Goal: Task Accomplishment & Management: Use online tool/utility

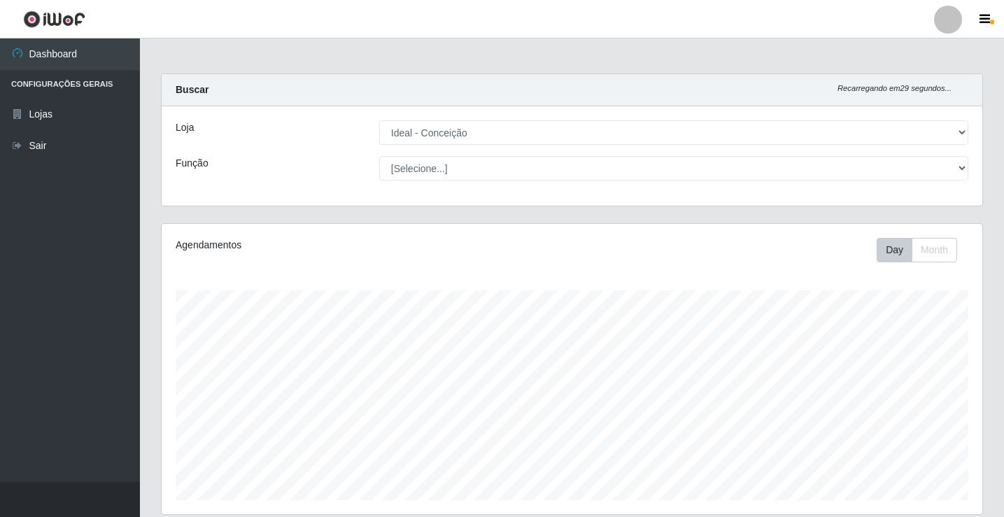
select select "231"
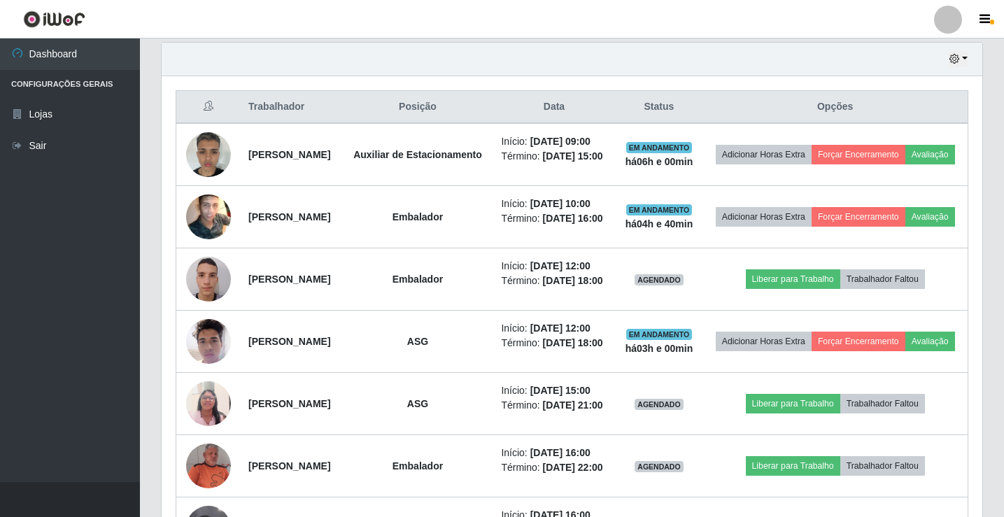
scroll to position [350, 0]
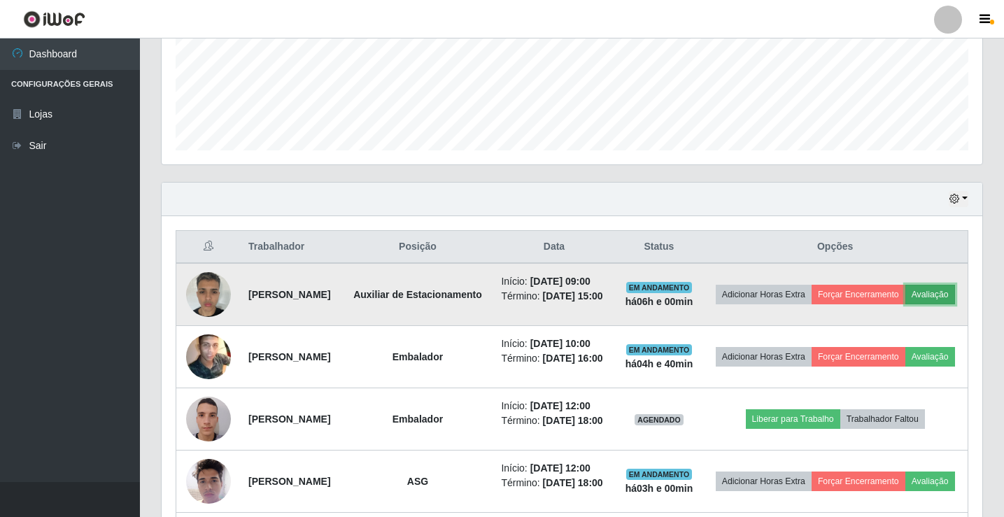
click at [905, 304] on button "Avaliação" at bounding box center [930, 295] width 50 height 20
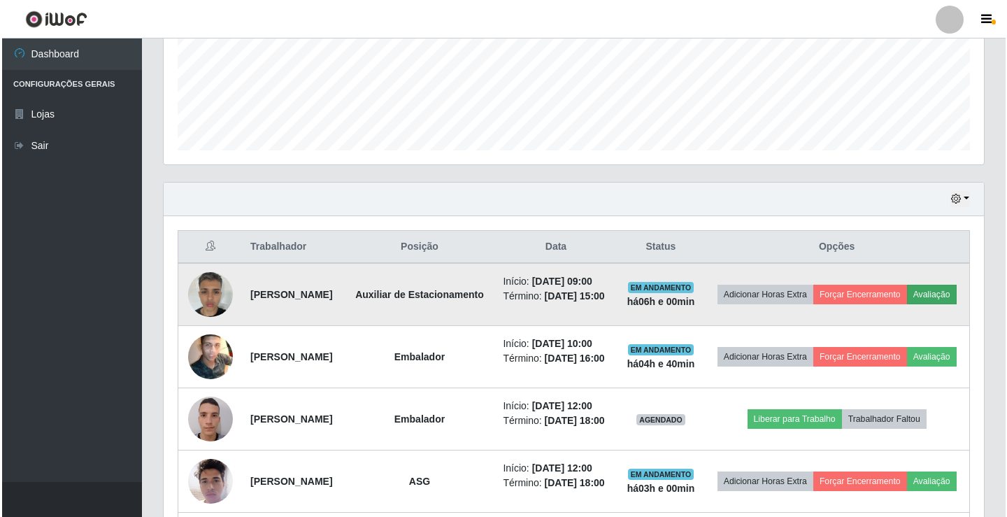
scroll to position [290, 813]
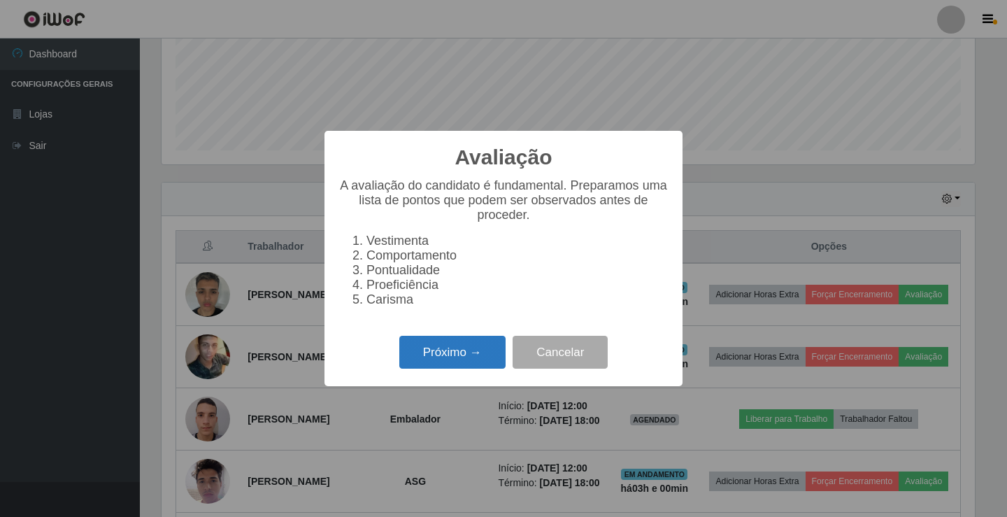
click at [438, 355] on button "Próximo →" at bounding box center [452, 352] width 106 height 33
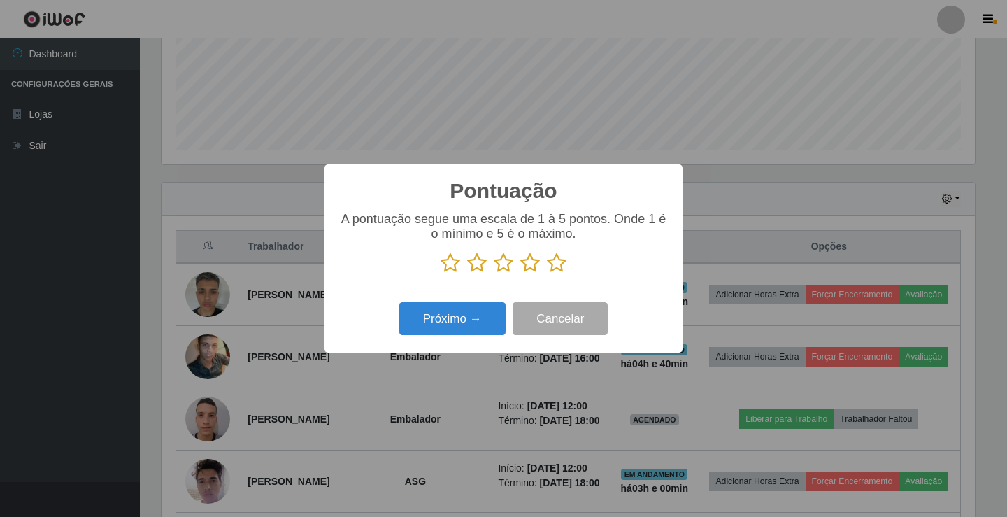
click at [557, 268] on icon at bounding box center [557, 263] width 20 height 21
click at [547, 273] on input "radio" at bounding box center [547, 273] width 0 height 0
click at [469, 318] on button "Próximo →" at bounding box center [452, 318] width 106 height 33
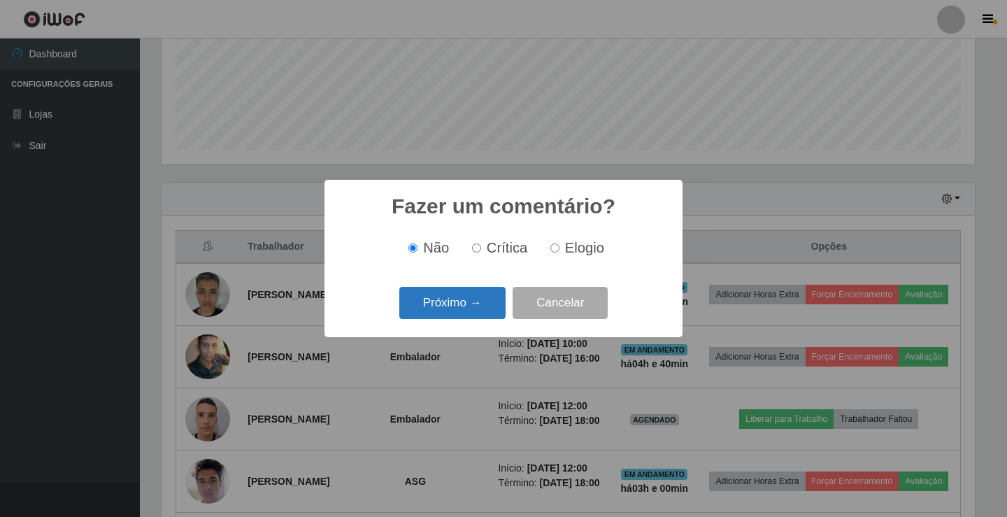
click at [474, 307] on button "Próximo →" at bounding box center [452, 303] width 106 height 33
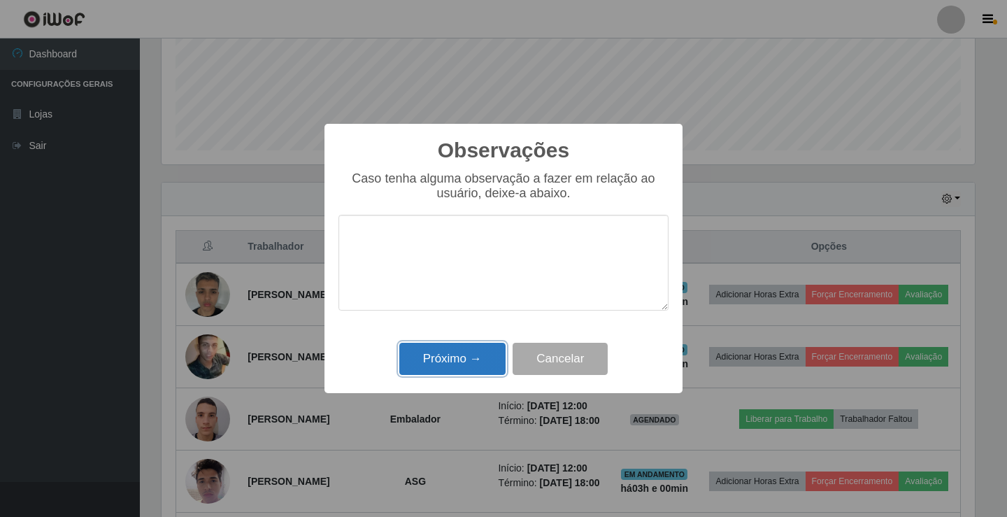
click at [455, 348] on button "Próximo →" at bounding box center [452, 359] width 106 height 33
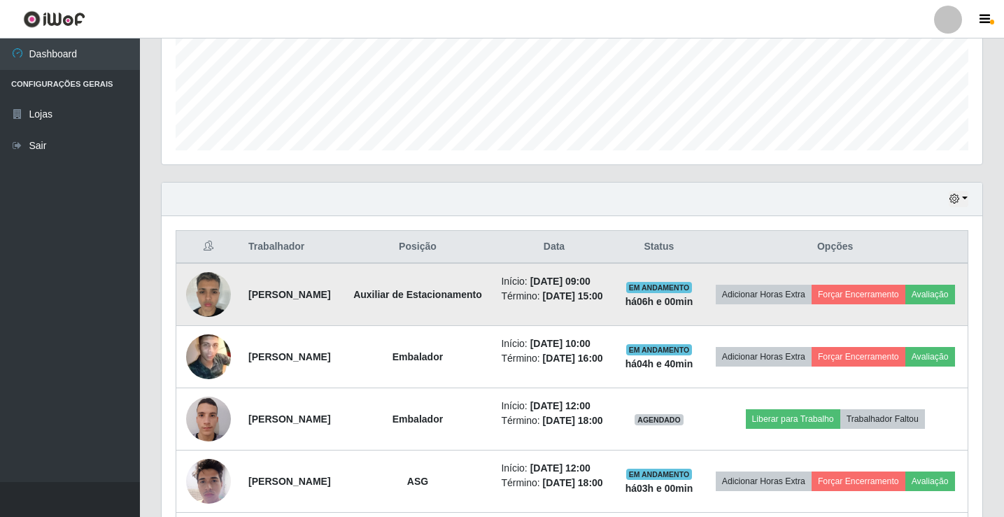
scroll to position [290, 820]
click at [905, 287] on button "Forçar Encerramento" at bounding box center [858, 295] width 94 height 20
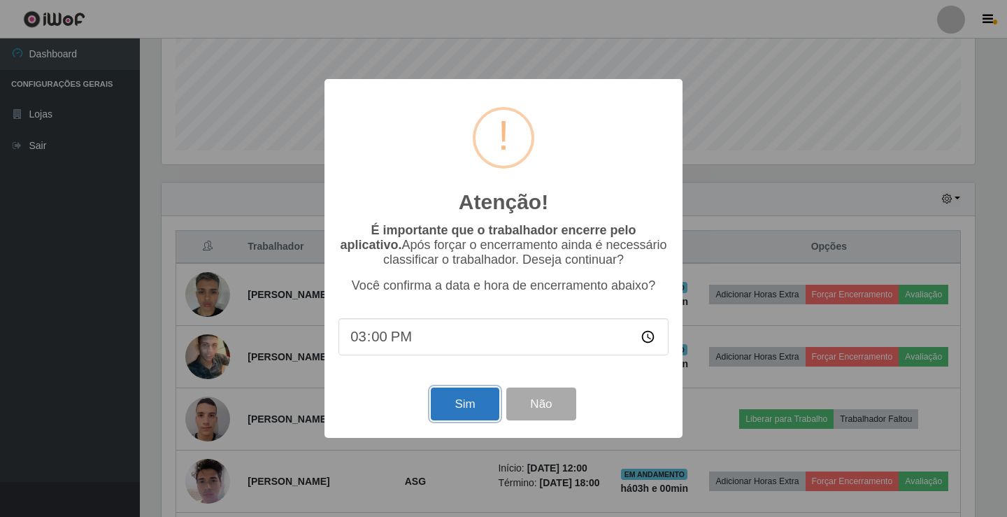
click at [481, 408] on button "Sim" at bounding box center [465, 404] width 68 height 33
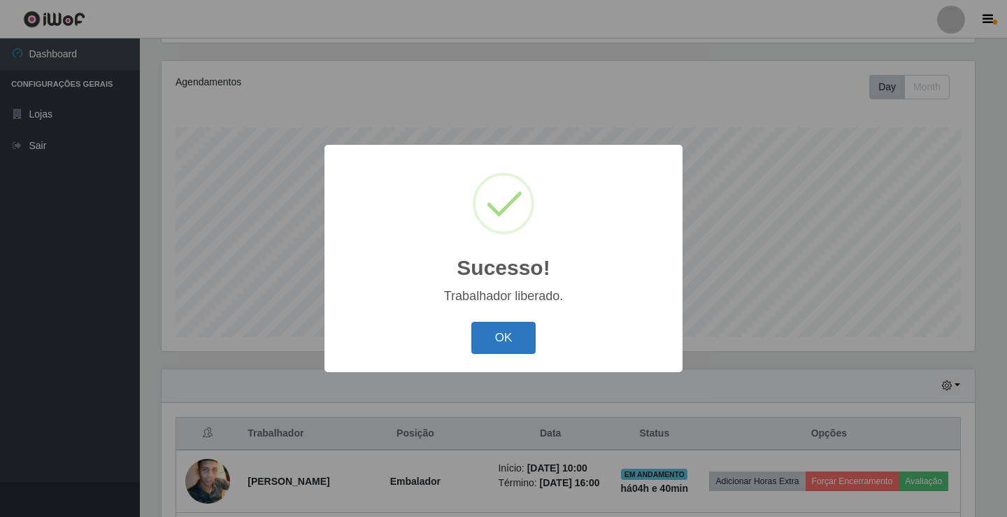
click at [490, 327] on button "OK" at bounding box center [503, 338] width 65 height 33
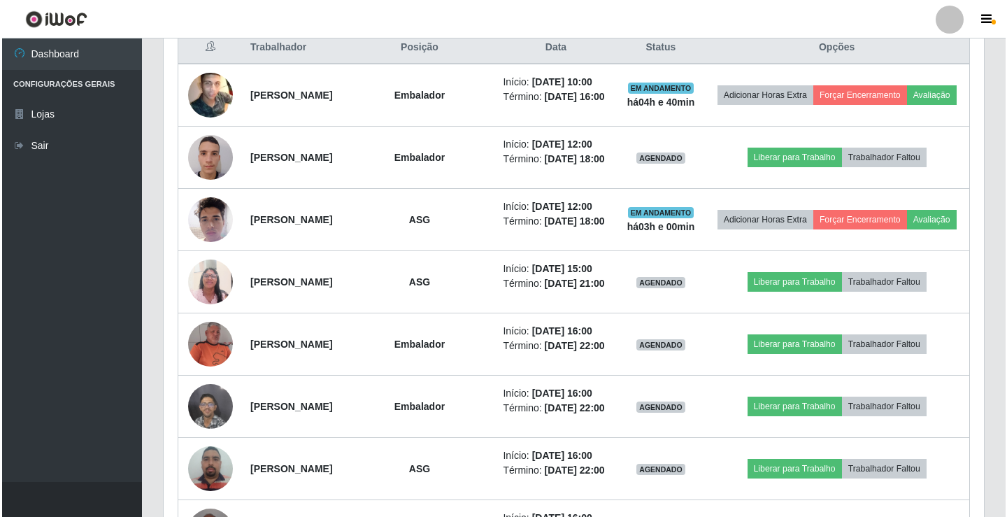
scroll to position [583, 0]
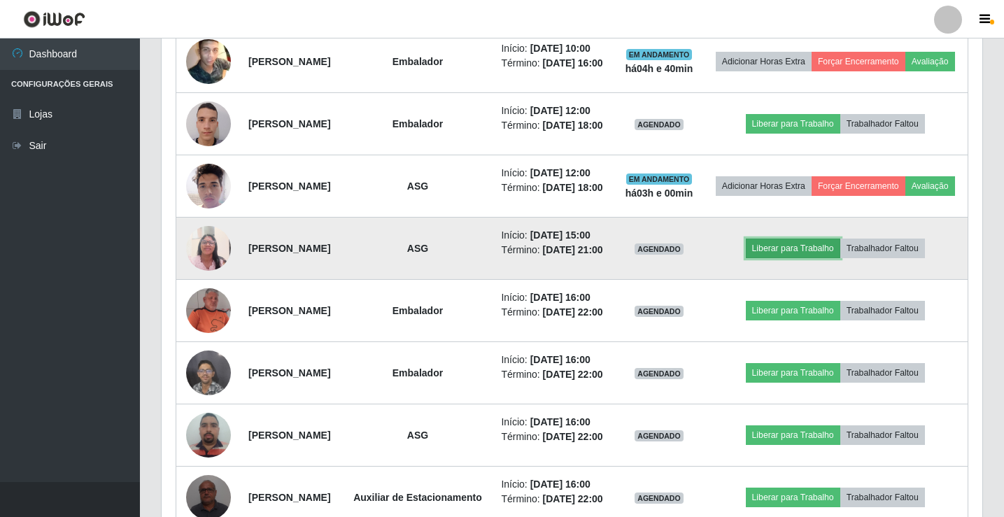
click at [814, 258] on button "Liberar para Trabalho" at bounding box center [793, 249] width 94 height 20
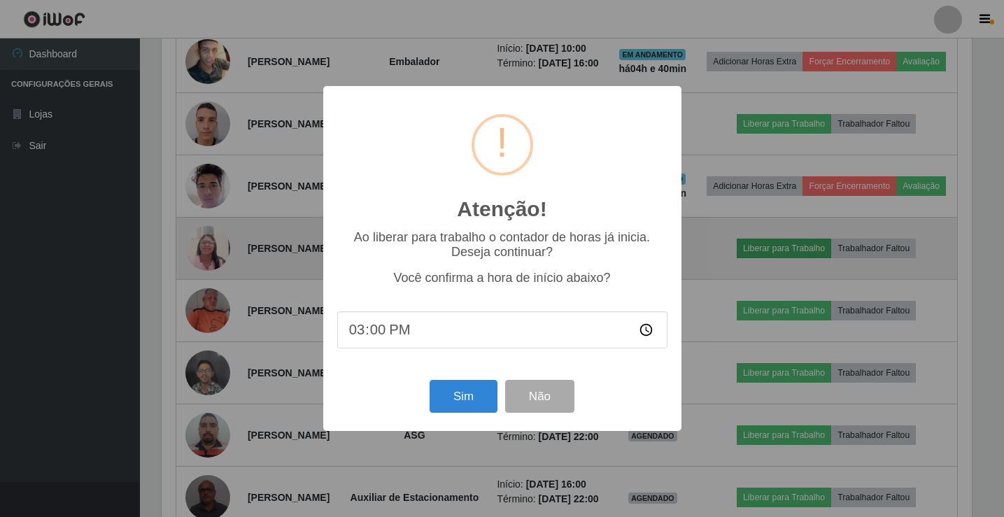
scroll to position [290, 813]
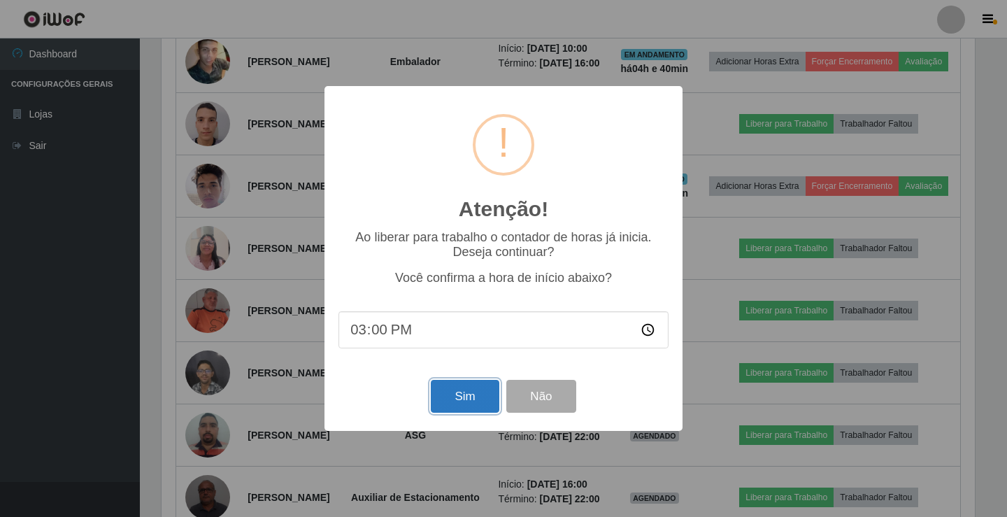
click at [480, 388] on button "Sim" at bounding box center [465, 396] width 68 height 33
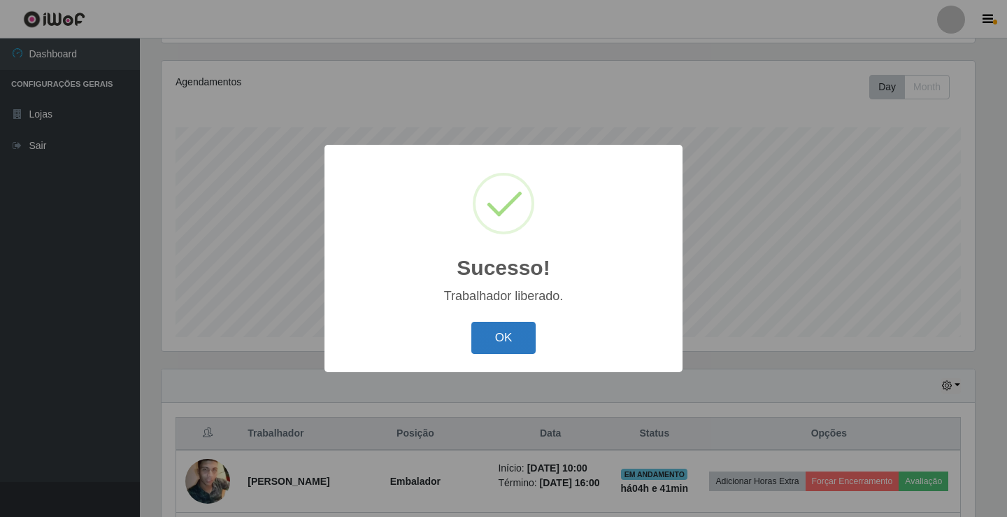
click at [503, 331] on button "OK" at bounding box center [503, 338] width 65 height 33
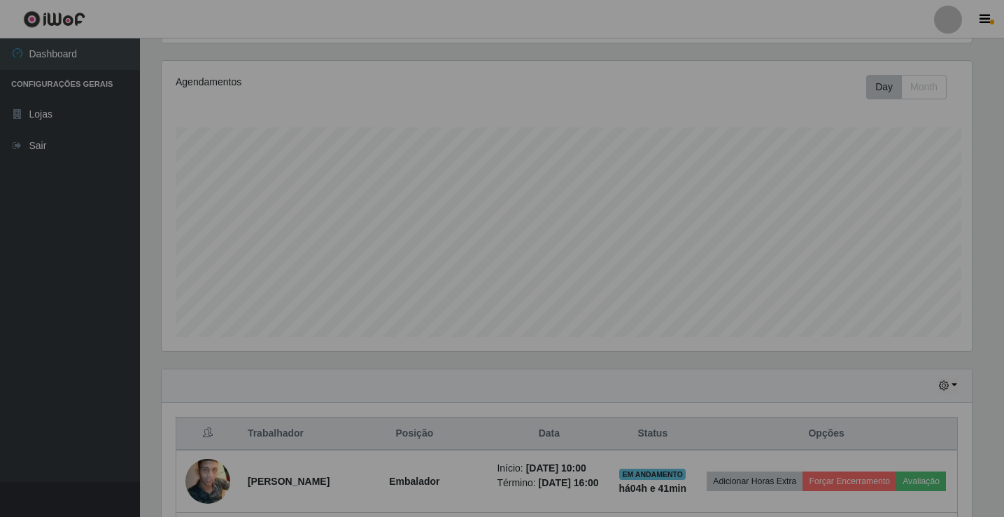
scroll to position [290, 820]
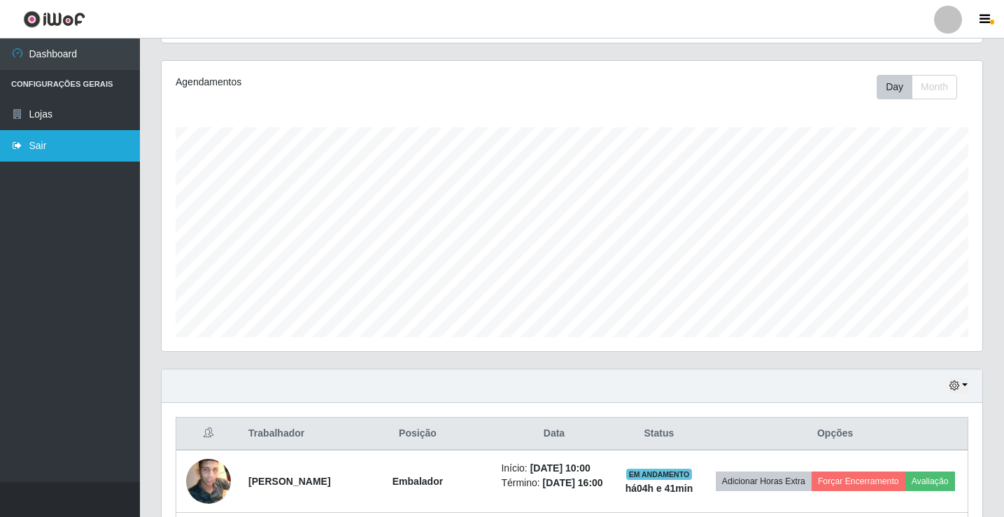
click at [71, 143] on link "Sair" at bounding box center [70, 145] width 140 height 31
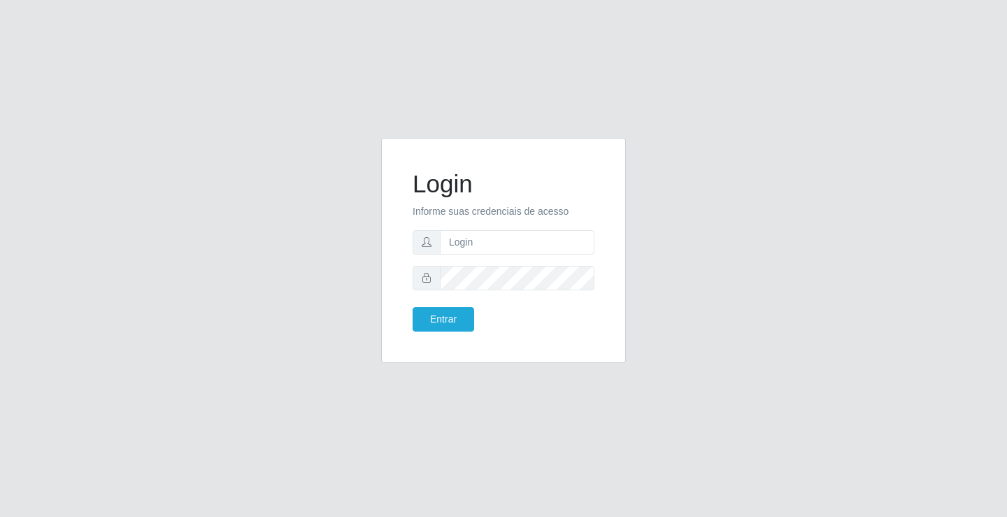
click at [653, 110] on div "Login Informe suas credenciais de acesso Entrar" at bounding box center [503, 258] width 1007 height 517
